Goal: Information Seeking & Learning: Check status

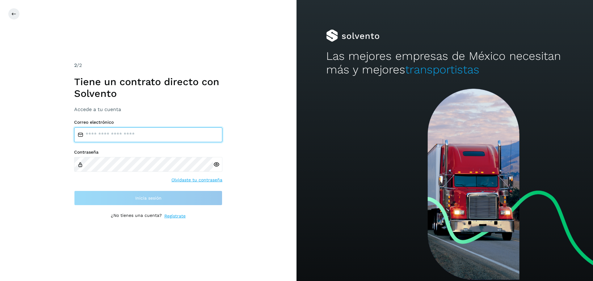
click at [124, 129] on input "email" at bounding box center [148, 135] width 148 height 15
type input "**********"
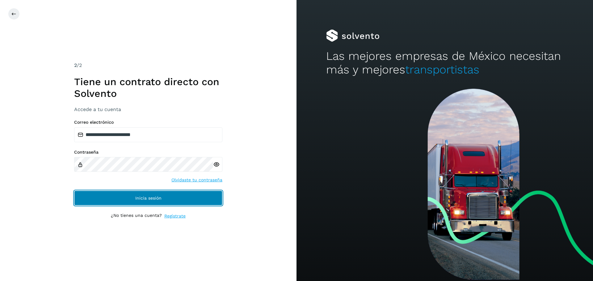
click at [140, 198] on span "Inicia sesión" at bounding box center [148, 198] width 26 height 4
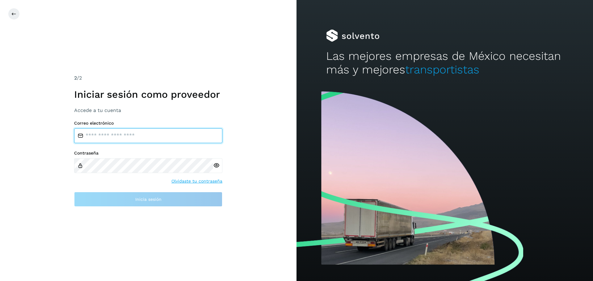
click at [135, 139] on input "email" at bounding box center [148, 135] width 148 height 15
type input "**********"
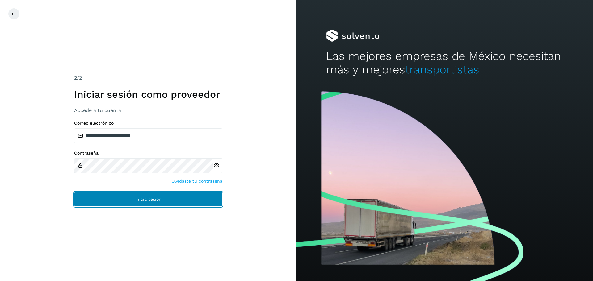
click at [149, 204] on button "Inicia sesión" at bounding box center [148, 199] width 148 height 15
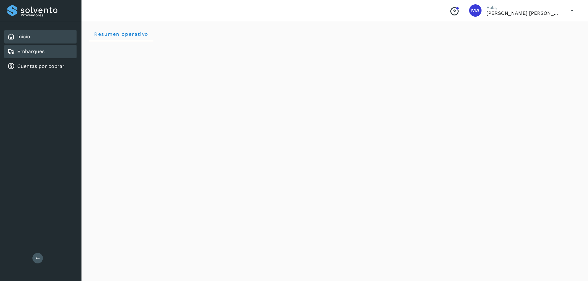
click at [42, 49] on link "Embarques" at bounding box center [30, 51] width 27 height 6
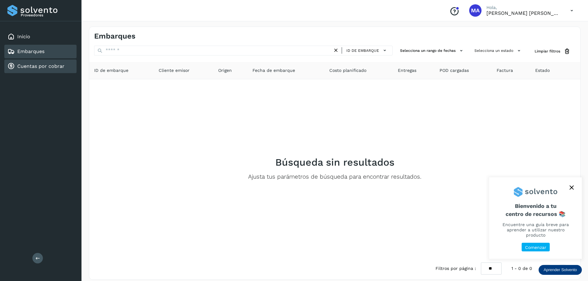
click at [29, 66] on link "Cuentas por cobrar" at bounding box center [40, 66] width 47 height 6
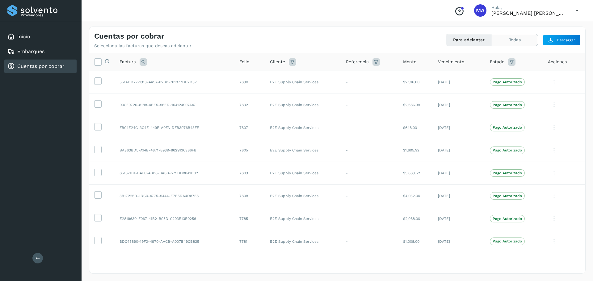
click at [517, 44] on button "Todas" at bounding box center [515, 39] width 46 height 11
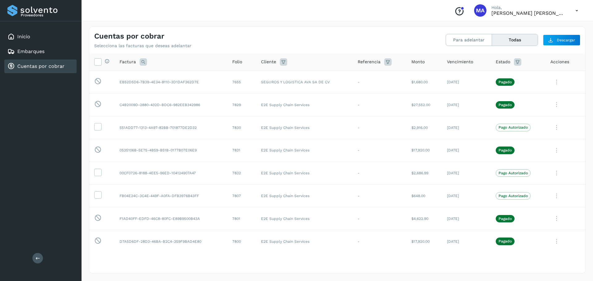
click at [384, 62] on icon at bounding box center [387, 61] width 7 height 7
click at [283, 61] on icon at bounding box center [283, 61] width 7 height 7
click at [355, 78] on icon at bounding box center [356, 77] width 6 height 6
click at [293, 113] on icon at bounding box center [292, 113] width 6 height 6
type input "**********"
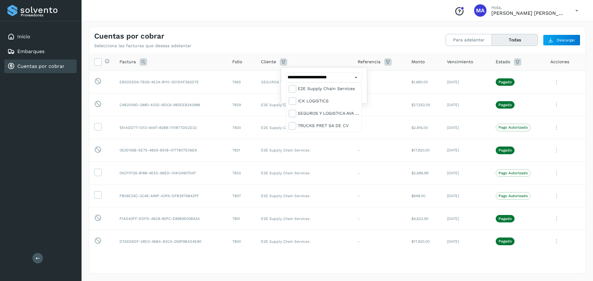
click at [390, 85] on div at bounding box center [296, 140] width 593 height 281
click at [334, 92] on span "Filtrar" at bounding box center [339, 93] width 11 height 6
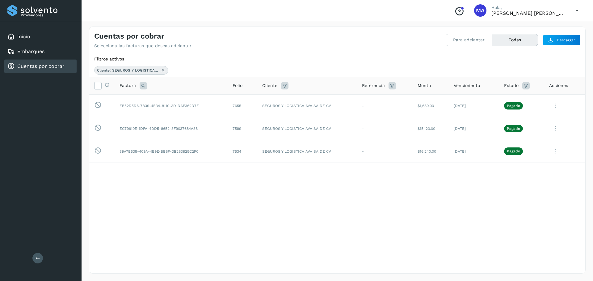
click at [354, 262] on div "Selecciona todas las facturas disponibles para adelanto Factura Folio Cliente R…" at bounding box center [337, 174] width 496 height 195
click at [527, 87] on icon at bounding box center [525, 85] width 7 height 7
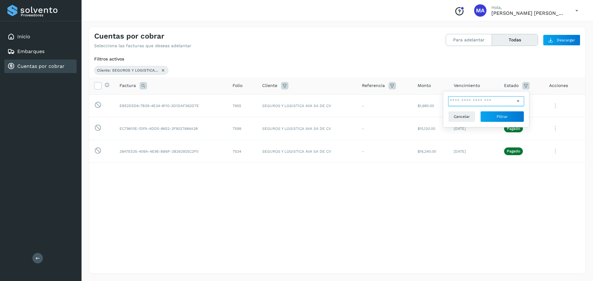
click at [511, 101] on input "text" at bounding box center [481, 101] width 67 height 10
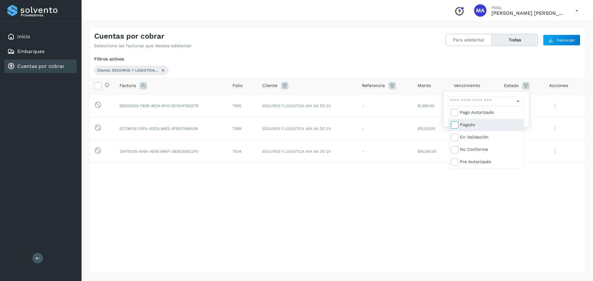
click at [455, 122] on icon at bounding box center [454, 125] width 6 height 6
type input "**********"
click at [455, 122] on icon at bounding box center [454, 125] width 6 height 6
click at [456, 114] on icon at bounding box center [454, 112] width 6 height 6
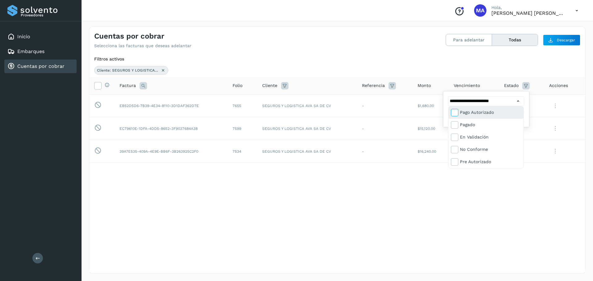
click at [456, 114] on icon at bounding box center [454, 112] width 6 height 6
type input "**********"
click at [480, 200] on div at bounding box center [296, 140] width 593 height 281
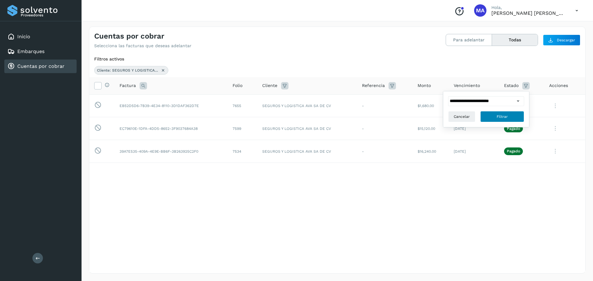
click at [502, 116] on span "Filtrar" at bounding box center [502, 117] width 11 height 6
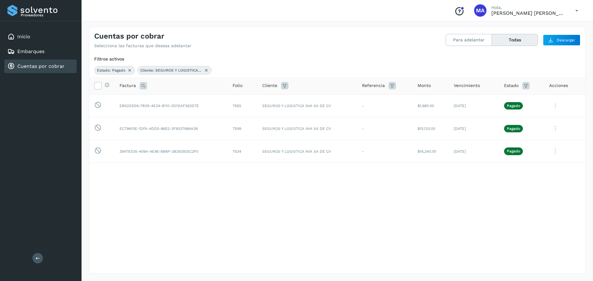
click at [141, 86] on icon at bounding box center [143, 85] width 7 height 7
click at [172, 101] on input "text" at bounding box center [184, 101] width 76 height 10
type input "***"
click at [202, 115] on span "Buscar" at bounding box center [200, 117] width 12 height 6
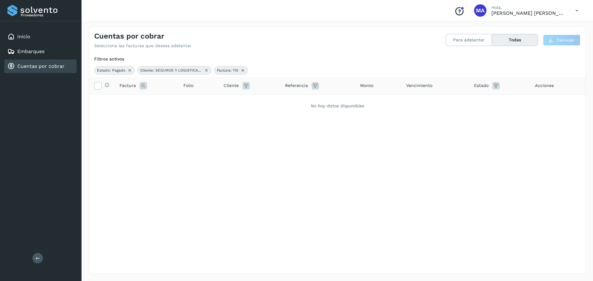
click at [175, 71] on span "Cliente: SEGUROS Y LOGISTICA AVA SA DE CV" at bounding box center [171, 71] width 62 height 6
click at [178, 68] on span "Cliente: SEGUROS Y LOGISTICA AVA SA DE CV" at bounding box center [171, 71] width 62 height 6
click at [574, 11] on icon at bounding box center [576, 10] width 13 height 13
click at [574, 11] on div at bounding box center [296, 140] width 593 height 281
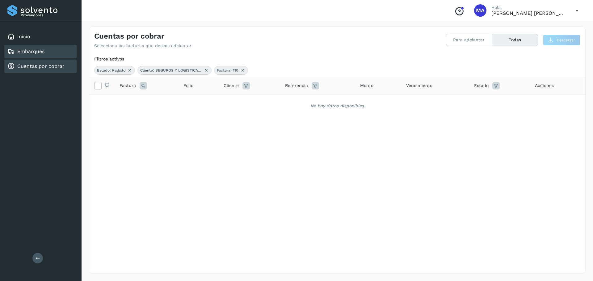
click at [38, 46] on div "Embarques" at bounding box center [40, 52] width 72 height 14
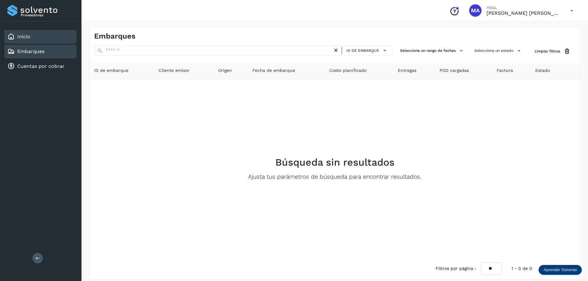
click at [32, 38] on div "Inicio" at bounding box center [40, 37] width 72 height 14
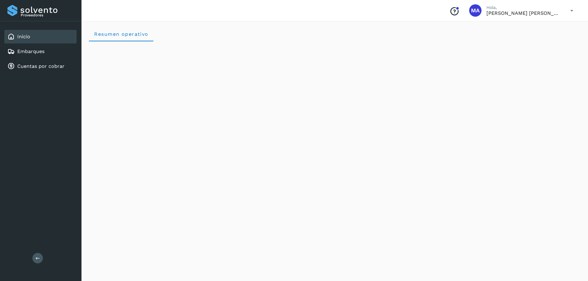
click at [573, 12] on icon at bounding box center [572, 10] width 13 height 13
